Goal: Transaction & Acquisition: Purchase product/service

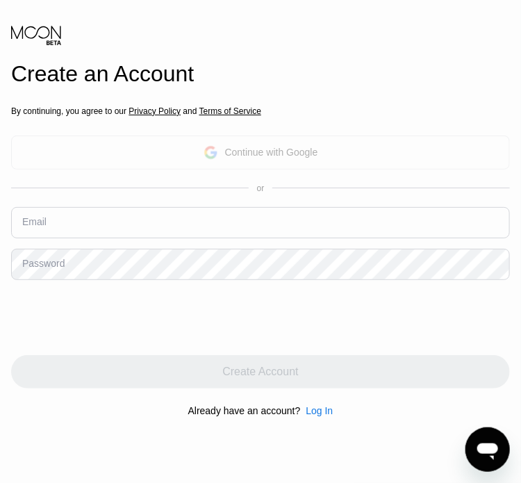
click at [220, 147] on div "Continue with Google" at bounding box center [261, 153] width 115 height 22
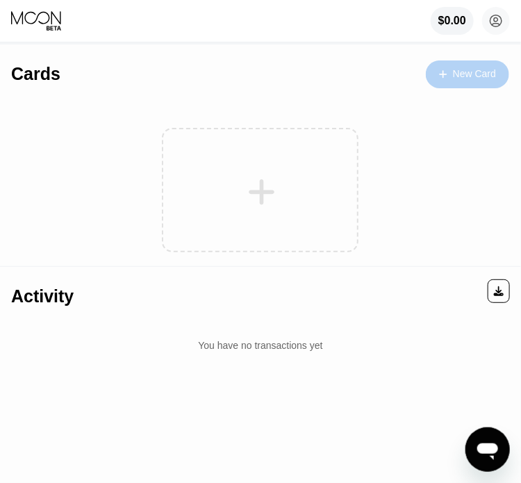
click at [475, 77] on div "New Card" at bounding box center [474, 74] width 43 height 12
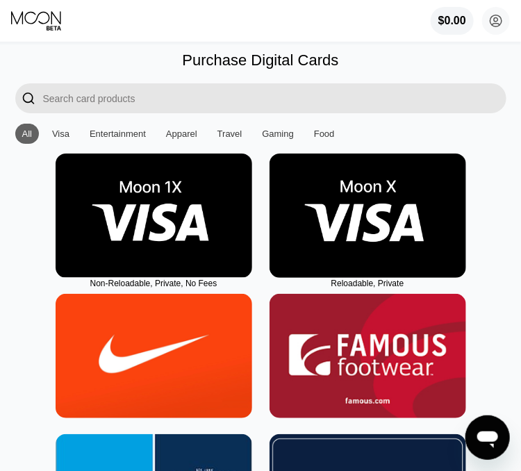
click at [318, 246] on img at bounding box center [368, 216] width 197 height 124
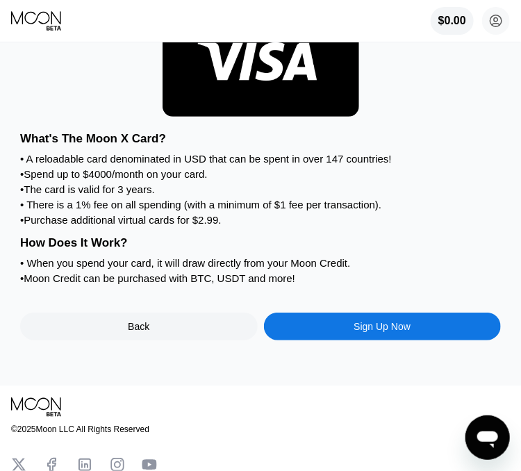
scroll to position [86, 0]
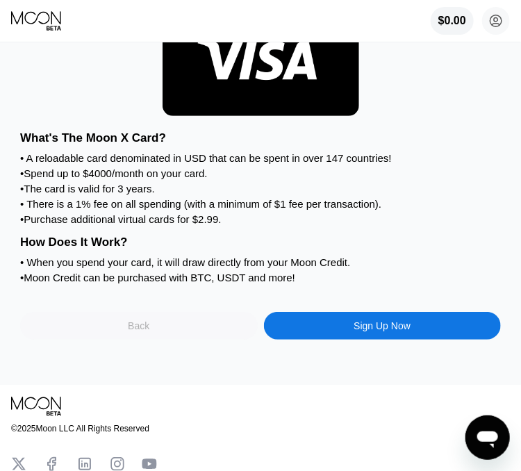
click at [181, 340] on div "Back" at bounding box center [139, 326] width 238 height 28
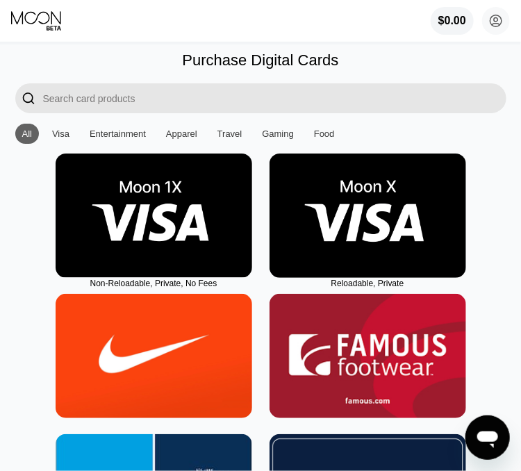
scroll to position [0, 0]
click at [375, 266] on img at bounding box center [368, 216] width 197 height 124
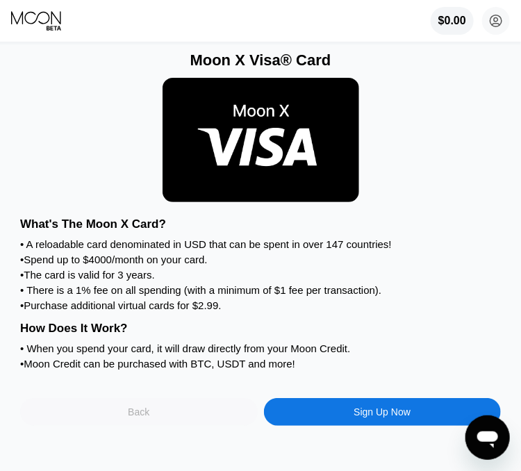
click at [130, 418] on div "Back" at bounding box center [139, 412] width 22 height 11
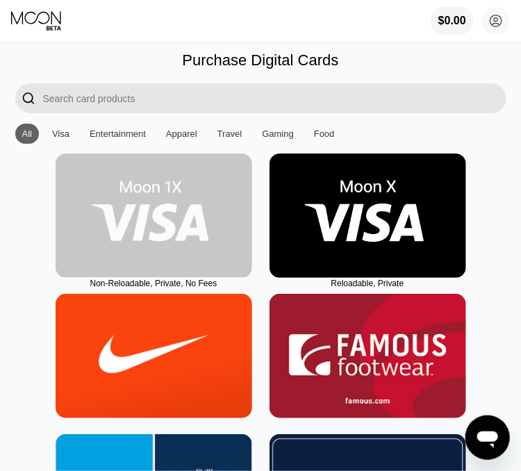
click at [159, 267] on img at bounding box center [154, 216] width 197 height 124
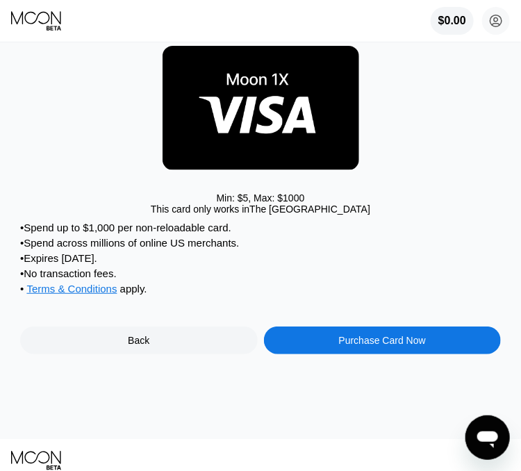
scroll to position [33, 0]
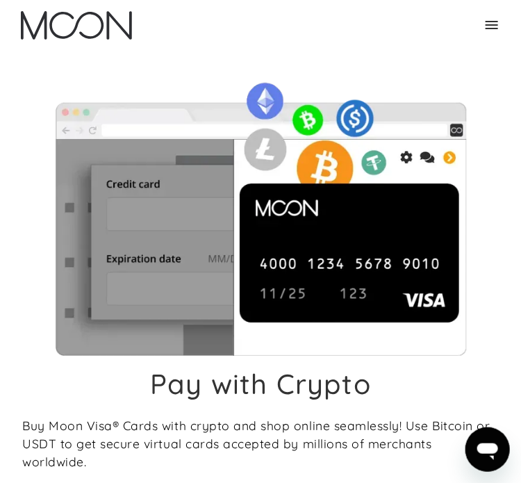
click at [210, 240] on img at bounding box center [260, 214] width 477 height 283
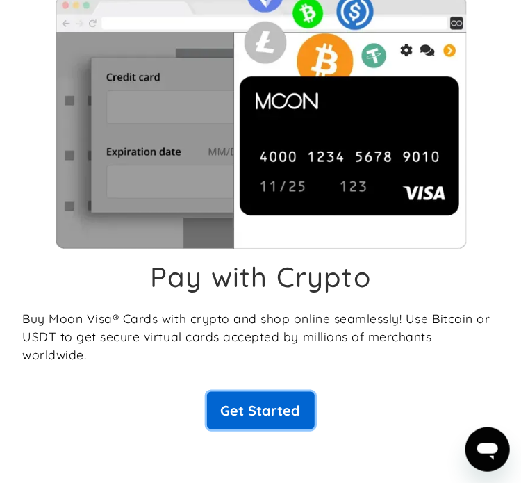
click at [247, 392] on link "Get Started" at bounding box center [261, 411] width 108 height 38
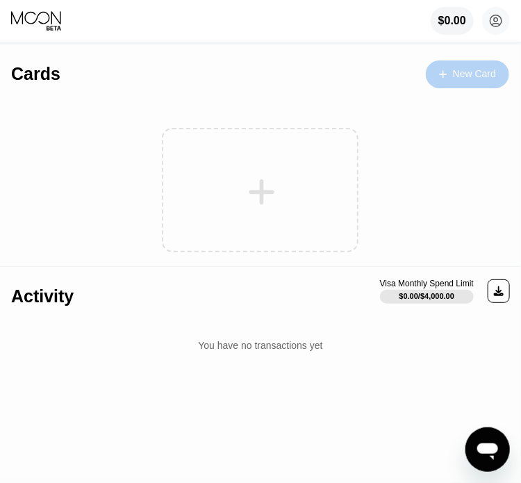
click at [475, 73] on div "New Card" at bounding box center [474, 74] width 43 height 12
